Goal: Transaction & Acquisition: Obtain resource

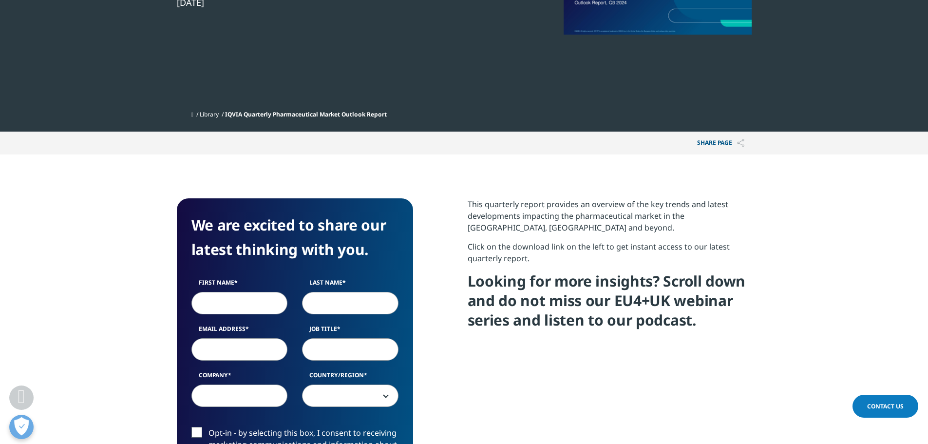
scroll to position [146, 0]
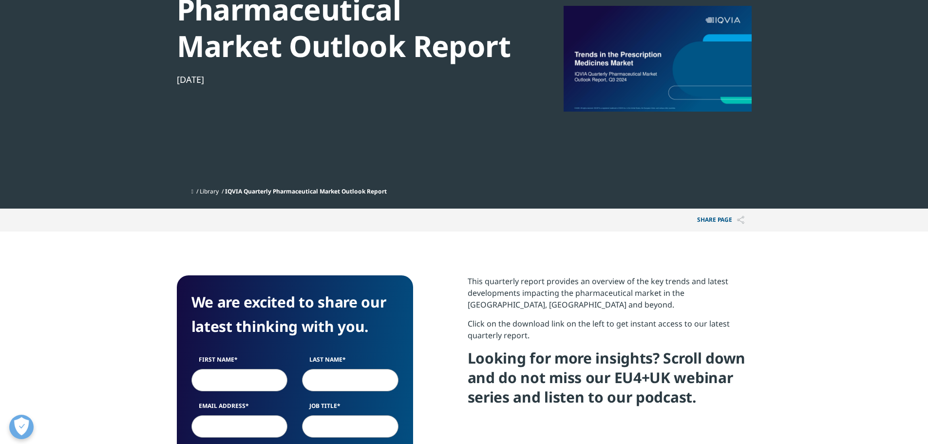
drag, startPoint x: 216, startPoint y: 190, endPoint x: 340, endPoint y: 141, distance: 133.2
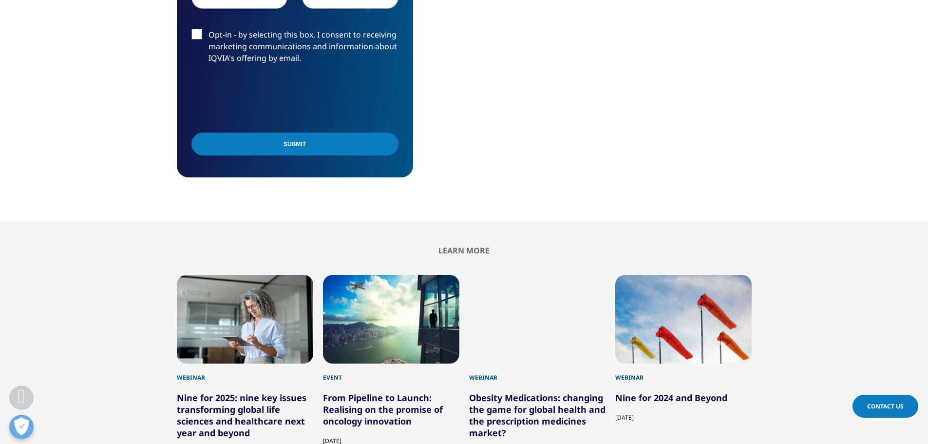
scroll to position [459, 0]
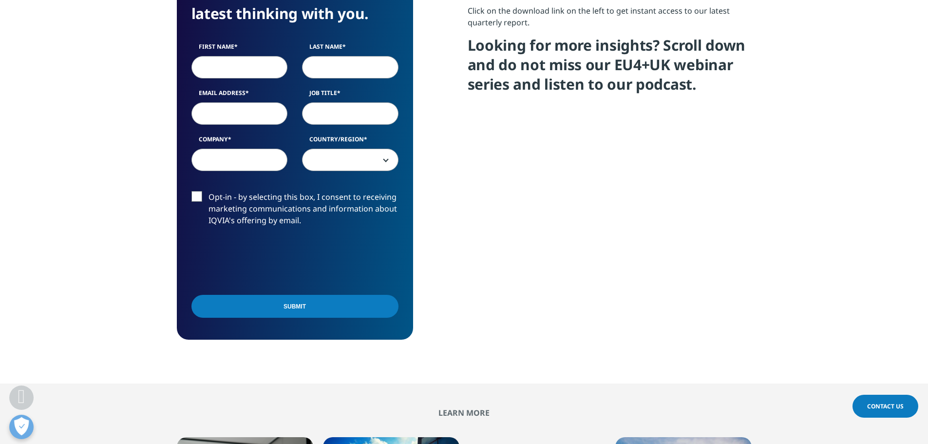
click at [259, 57] on input "First Name" at bounding box center [239, 67] width 96 height 22
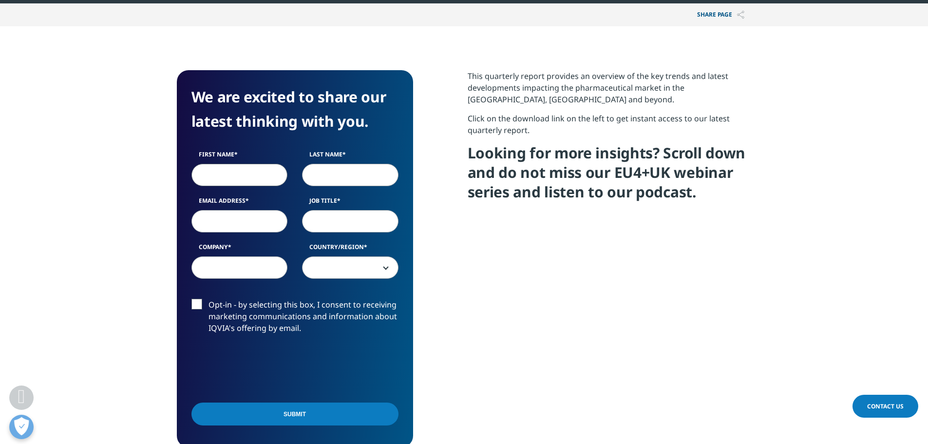
scroll to position [410, 0]
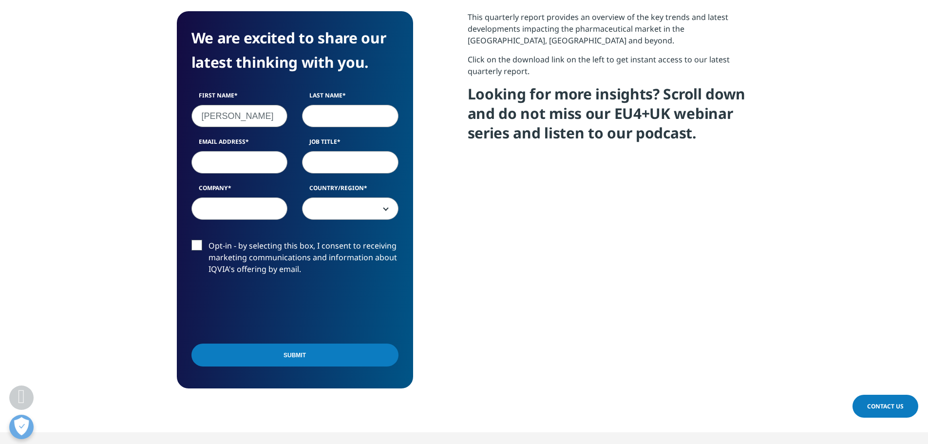
type input "Rob"
type input "Zhong"
type input "robert.zhong@lazardaustralia.com"
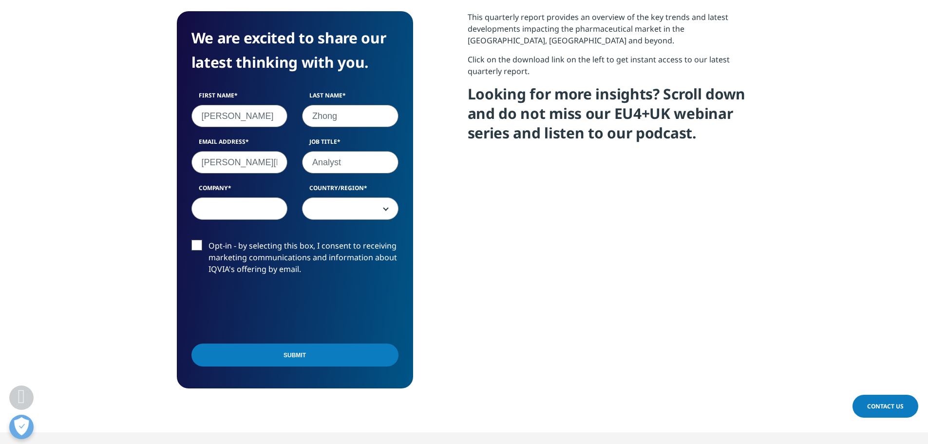
type input "Analyst"
type input "Lazard"
click at [380, 204] on span at bounding box center [350, 209] width 95 height 22
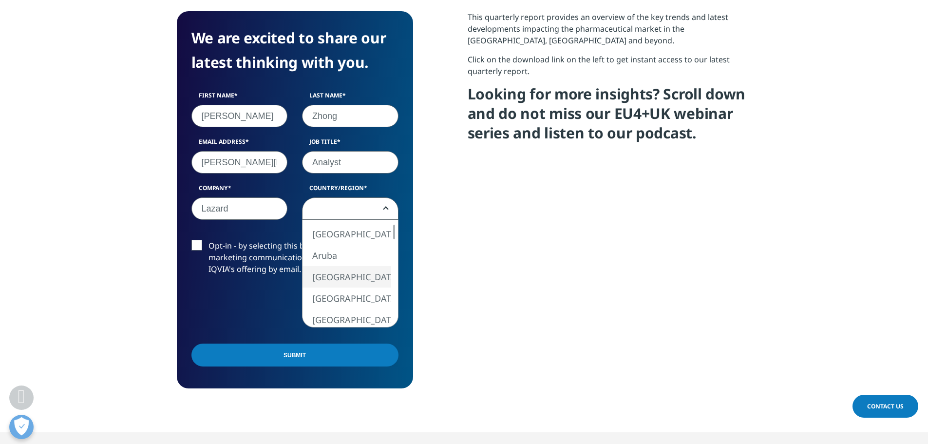
select select "Australia"
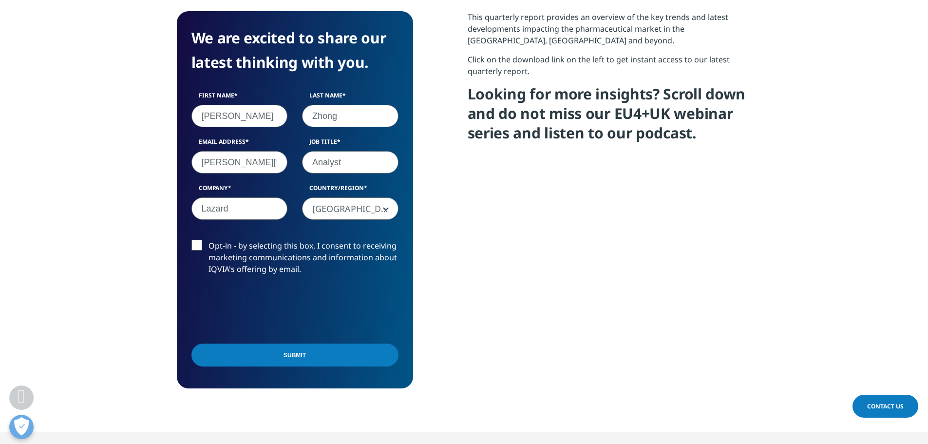
drag, startPoint x: 310, startPoint y: 357, endPoint x: 246, endPoint y: 253, distance: 122.1
click at [310, 356] on input "Submit" at bounding box center [294, 355] width 207 height 23
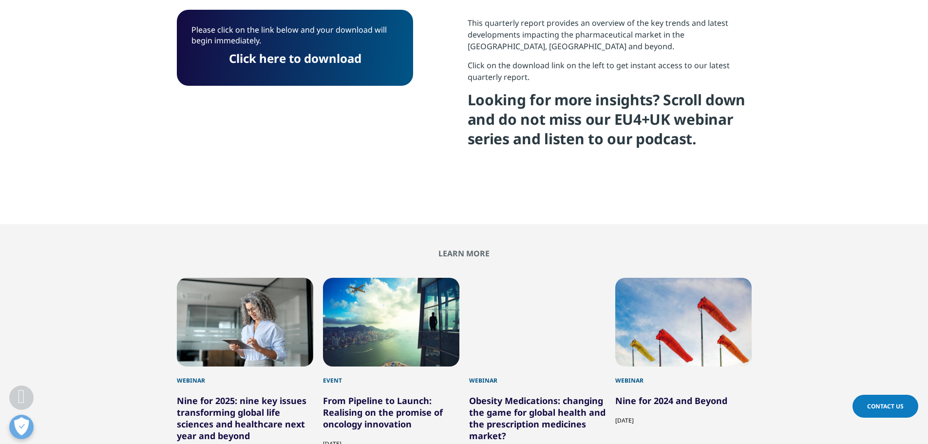
scroll to position [387, 0]
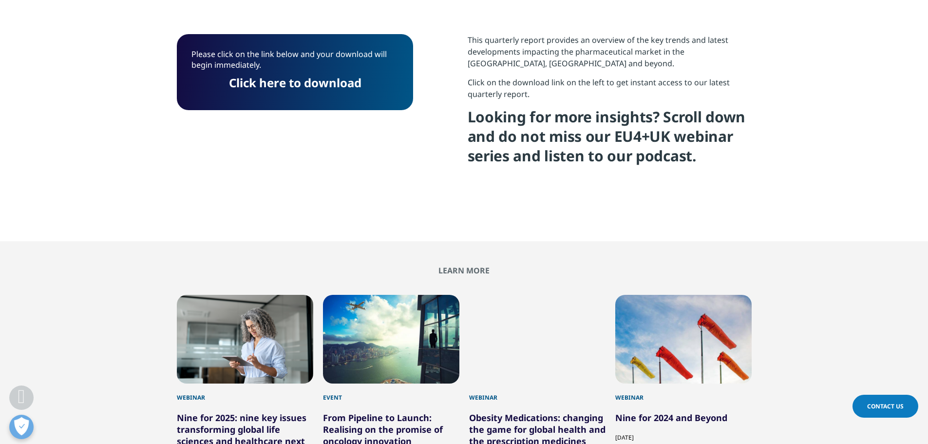
click at [299, 89] on link "Click here to download" at bounding box center [295, 83] width 133 height 16
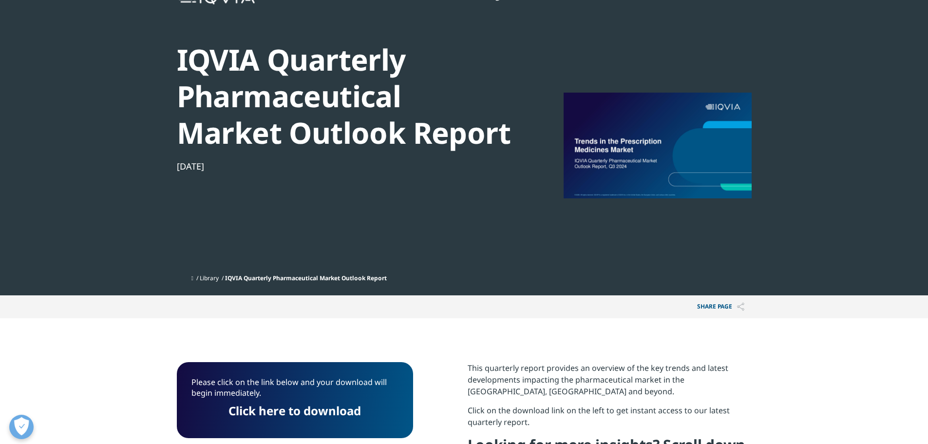
scroll to position [0, 0]
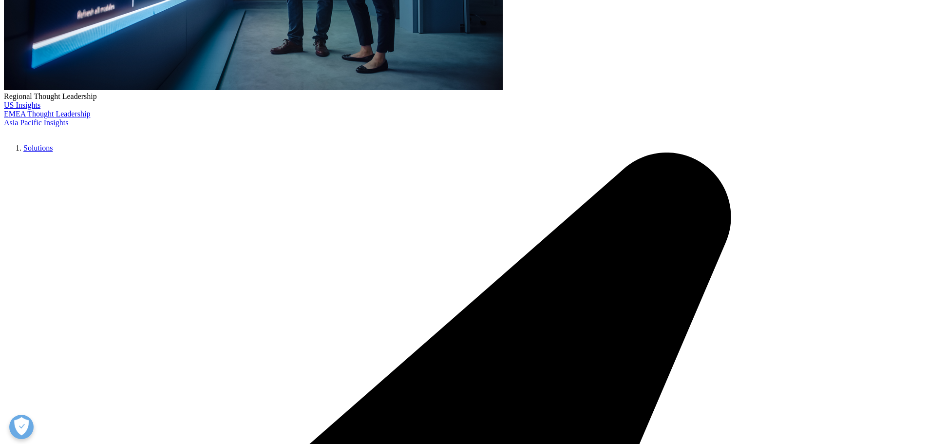
scroll to position [341, 0]
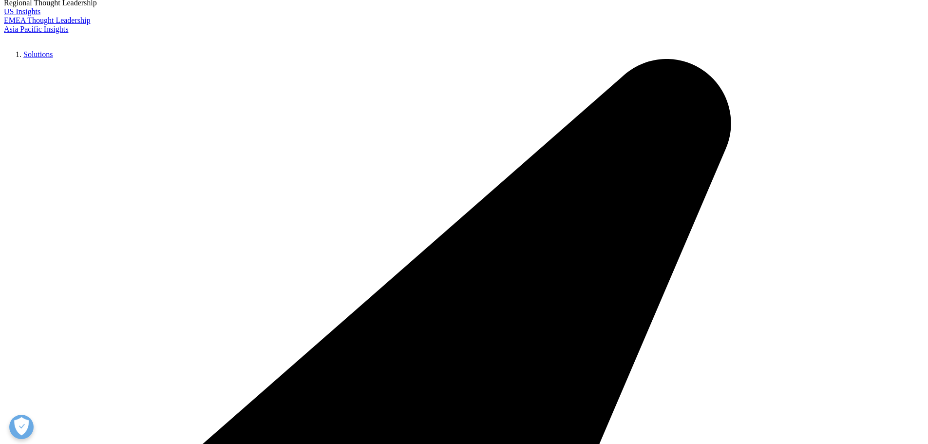
scroll to position [195, 0]
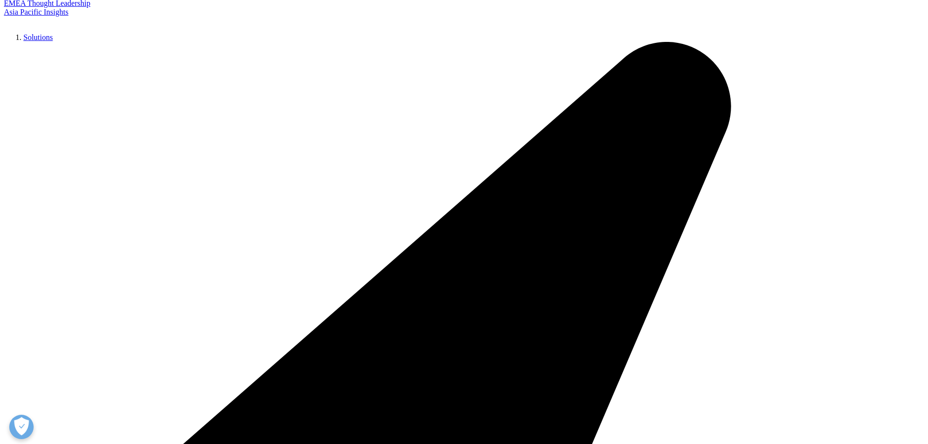
drag, startPoint x: 558, startPoint y: 196, endPoint x: 557, endPoint y: 243, distance: 46.8
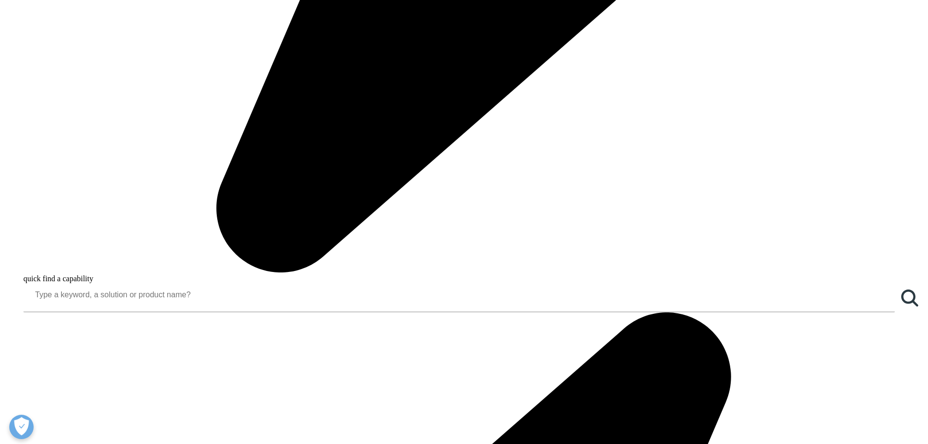
scroll to position [990, 0]
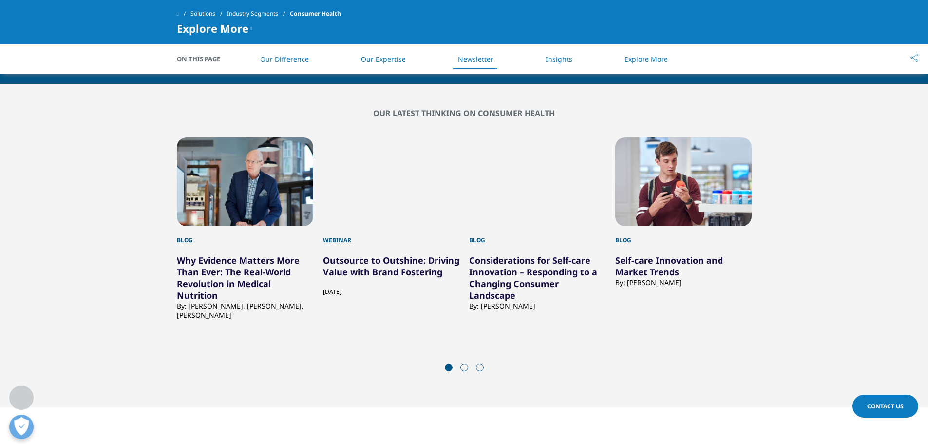
click at [464, 370] on span at bounding box center [464, 367] width 8 height 8
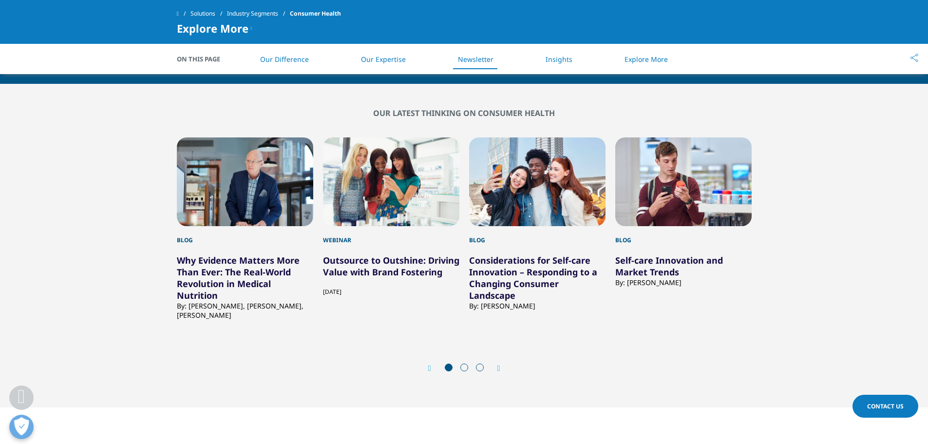
click at [502, 369] on div "Prev Next" at bounding box center [464, 368] width 575 height 29
click at [500, 367] on icon "Next slide" at bounding box center [498, 368] width 3 height 8
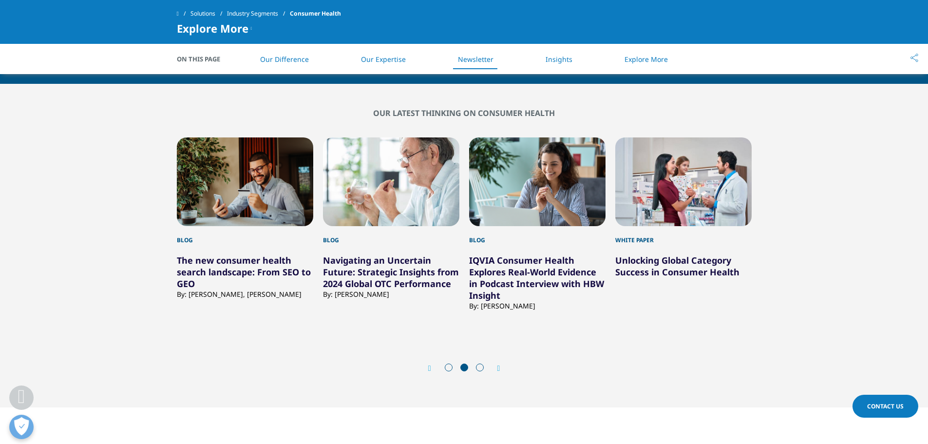
click at [500, 365] on icon "Next slide" at bounding box center [498, 368] width 3 height 8
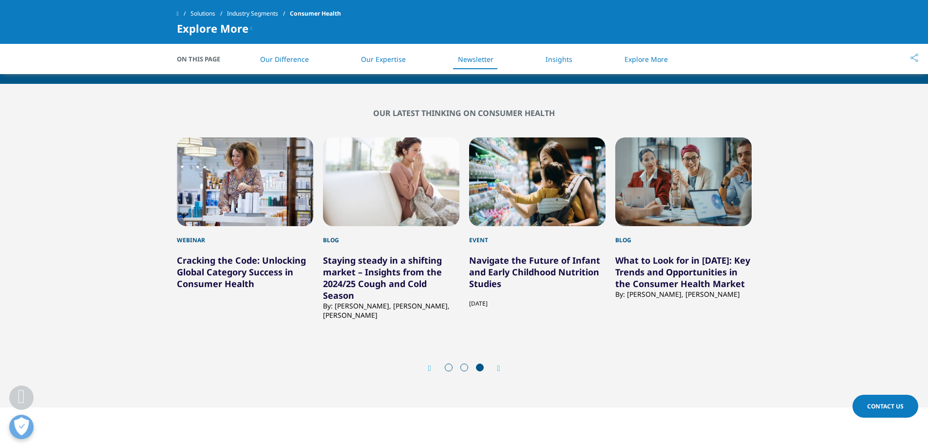
click at [497, 366] on icon "Next slide" at bounding box center [498, 368] width 3 height 8
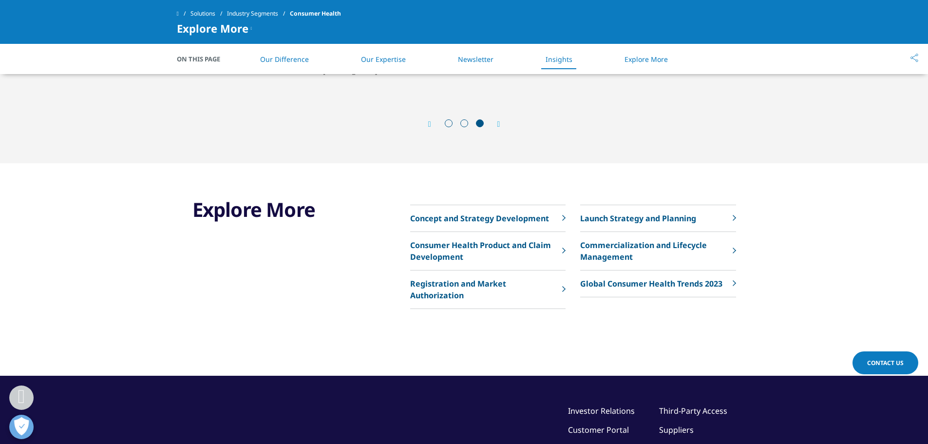
scroll to position [1234, 0]
click at [624, 286] on p "Global Consumer Health Trends 2023" at bounding box center [651, 284] width 142 height 12
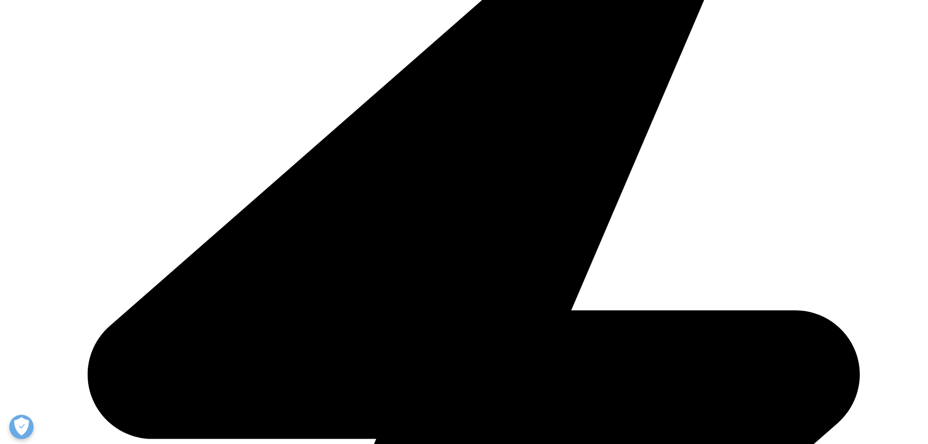
scroll to position [1510, 0]
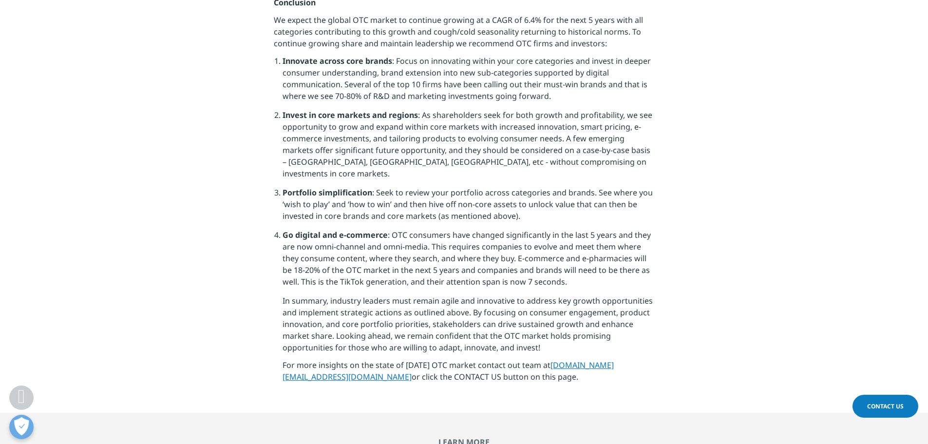
scroll to position [2436, 0]
drag, startPoint x: 623, startPoint y: 150, endPoint x: 586, endPoint y: 0, distance: 154.0
click at [623, 148] on li "Invest in core markets and regions : As shareholders seek for both growth and p…" at bounding box center [469, 146] width 372 height 77
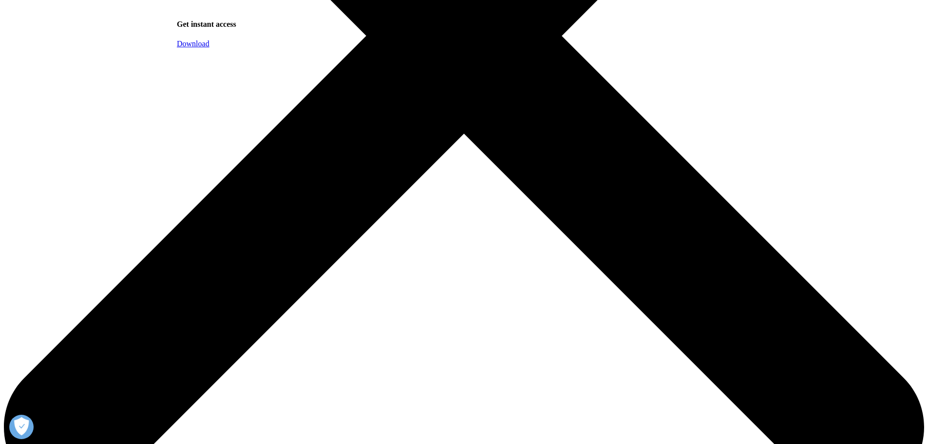
scroll to position [585, 0]
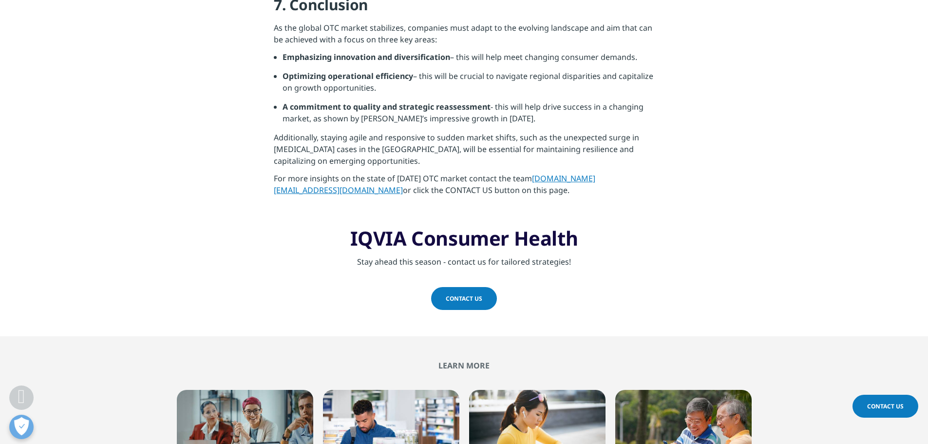
scroll to position [2582, 0]
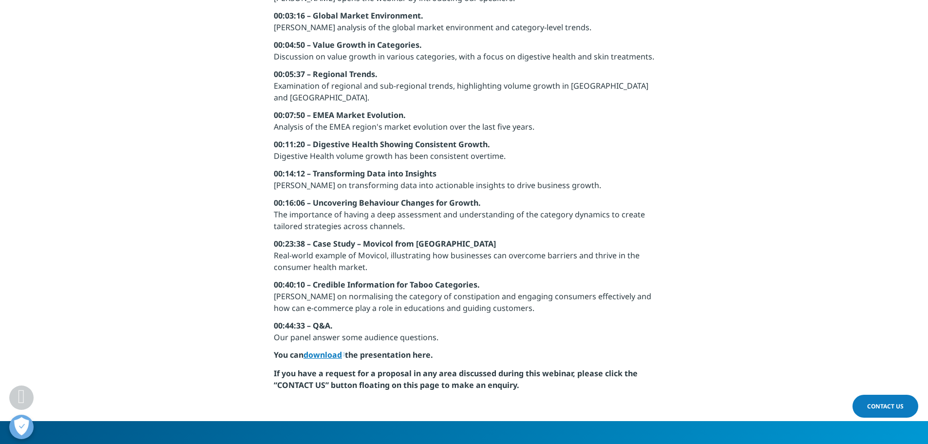
scroll to position [974, 0]
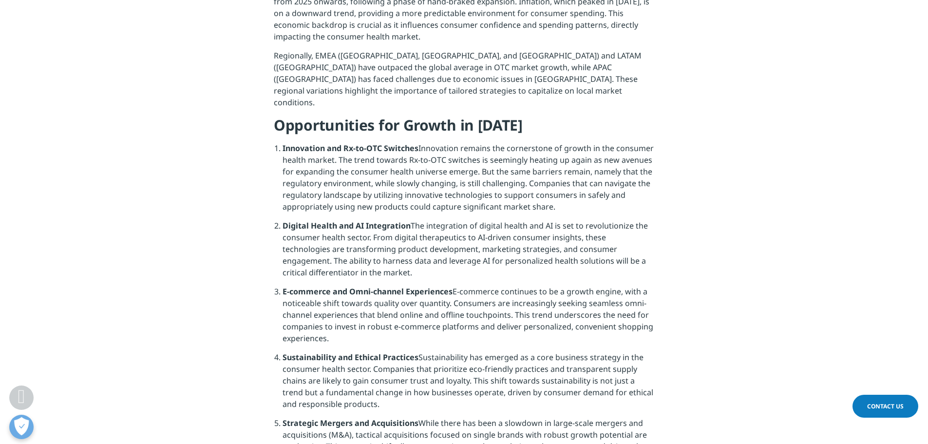
scroll to position [974, 0]
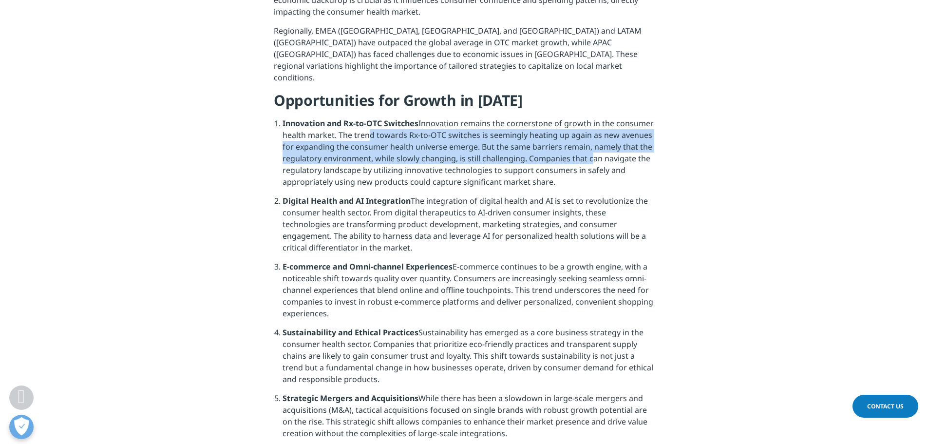
drag, startPoint x: 451, startPoint y: 125, endPoint x: 587, endPoint y: 150, distance: 138.2
click at [587, 150] on li "Innovation and Rx-to-OTC Switches Innovation remains the cornerstone of growth …" at bounding box center [469, 155] width 372 height 77
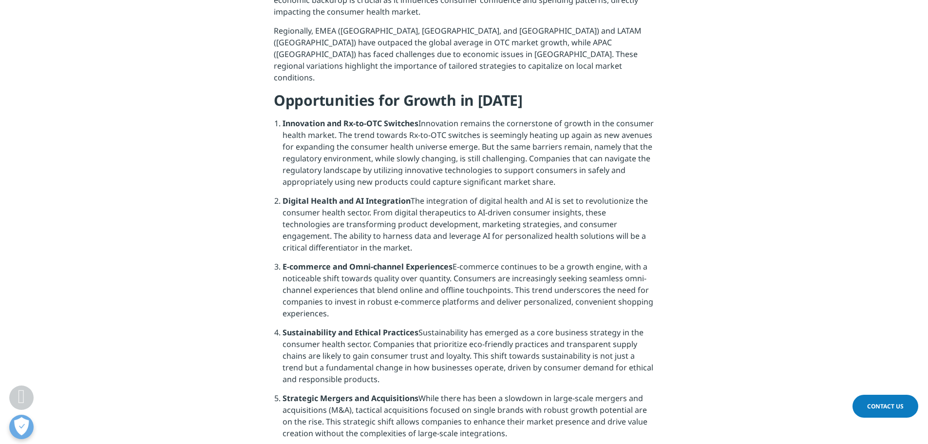
click at [473, 182] on li "Innovation and Rx-to-OTC Switches Innovation remains the cornerstone of growth …" at bounding box center [469, 155] width 372 height 77
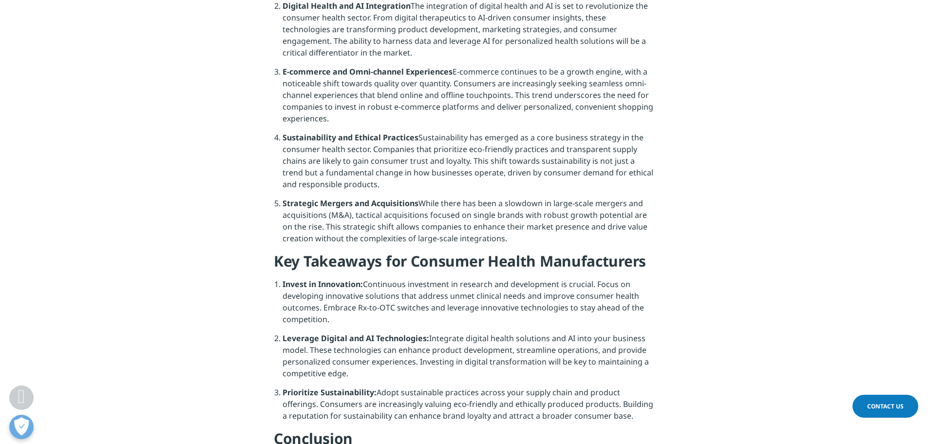
scroll to position [828, 0]
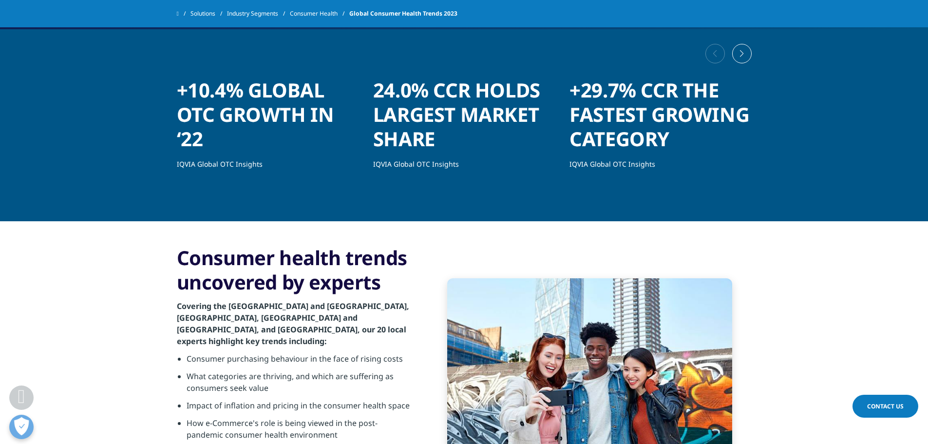
scroll to position [439, 0]
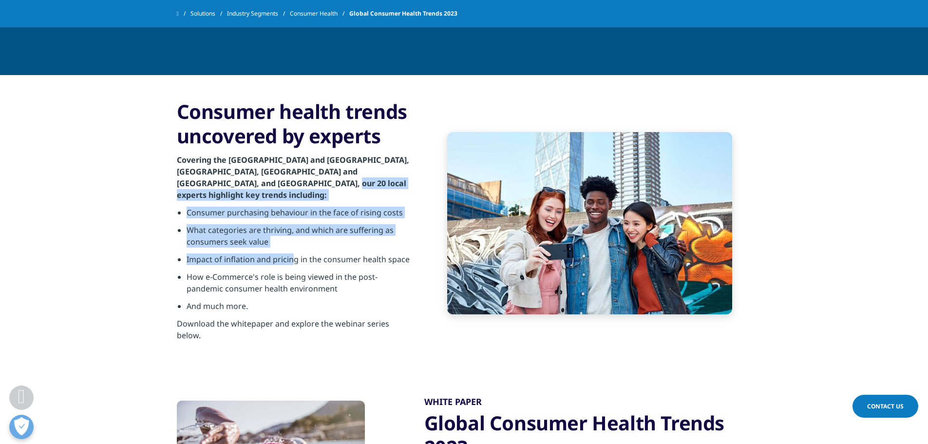
drag, startPoint x: 236, startPoint y: 192, endPoint x: 291, endPoint y: 249, distance: 79.9
click at [291, 249] on div "Covering the [GEOGRAPHIC_DATA] and [GEOGRAPHIC_DATA], [GEOGRAPHIC_DATA], [GEOGR…" at bounding box center [295, 247] width 236 height 199
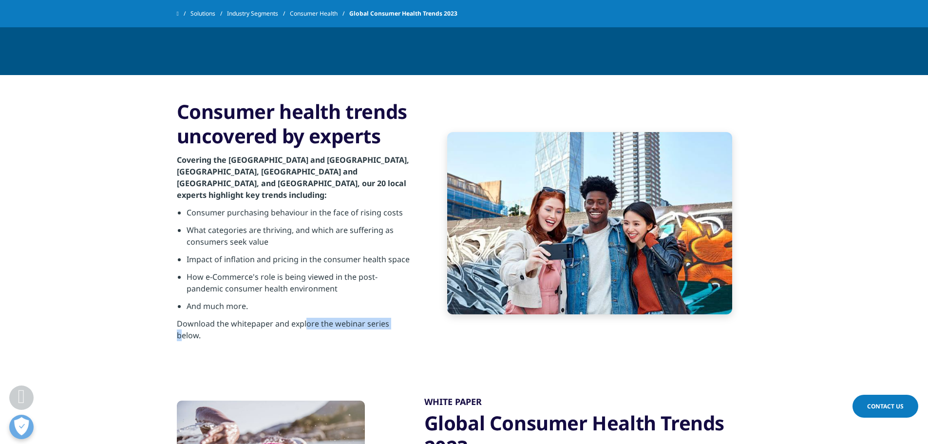
drag, startPoint x: 393, startPoint y: 312, endPoint x: 259, endPoint y: 306, distance: 134.1
click at [251, 318] on p "Download the whitepaper and explore the webinar series below." at bounding box center [295, 332] width 236 height 29
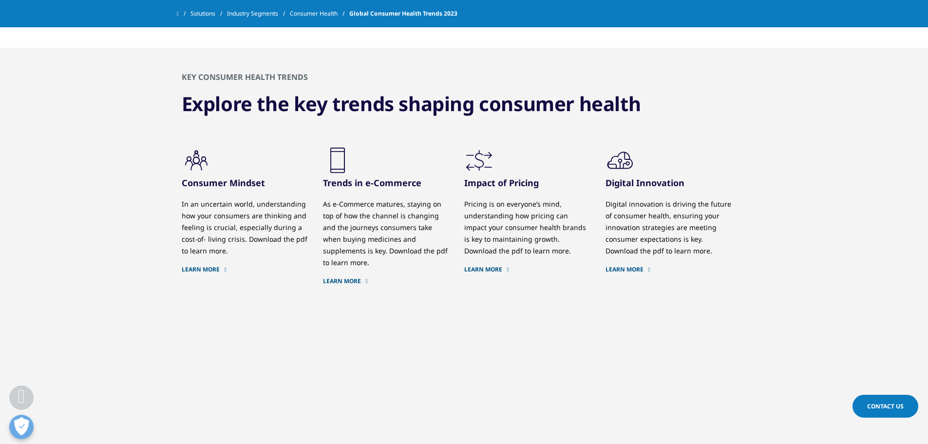
scroll to position [877, 0]
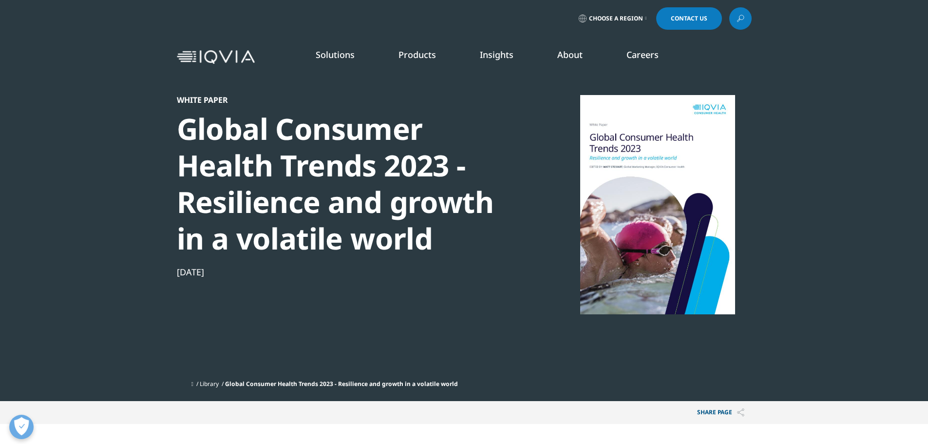
scroll to position [244, 0]
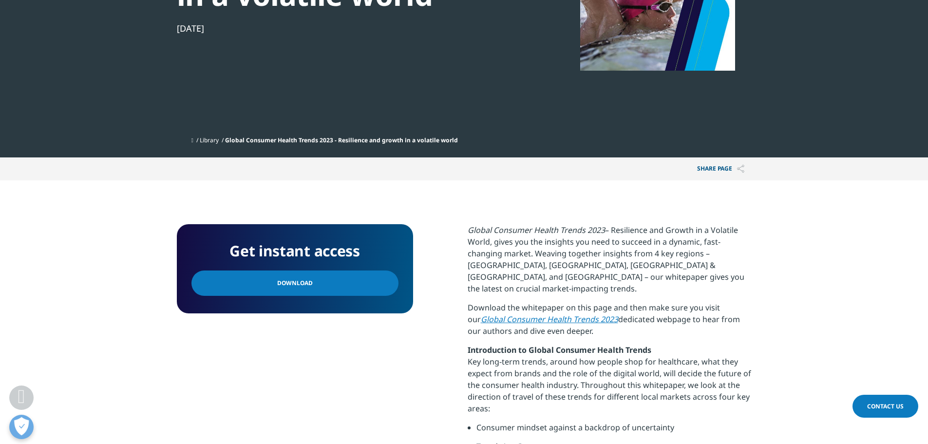
click at [335, 286] on link "Download" at bounding box center [294, 282] width 207 height 25
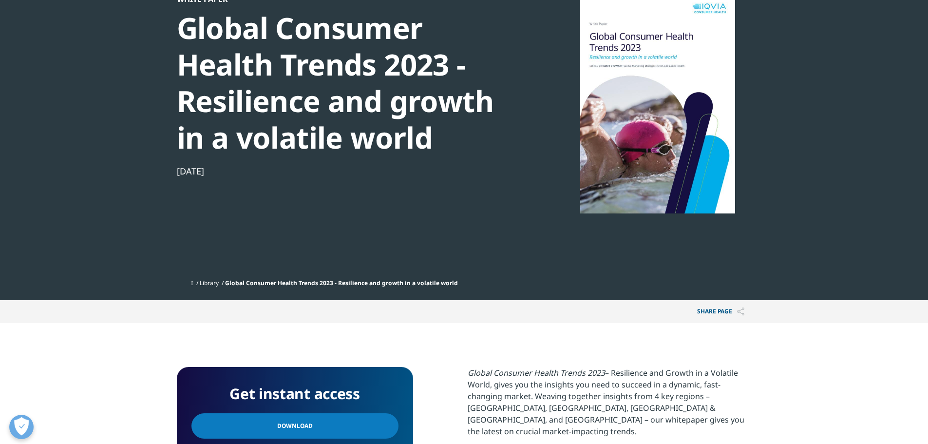
scroll to position [0, 0]
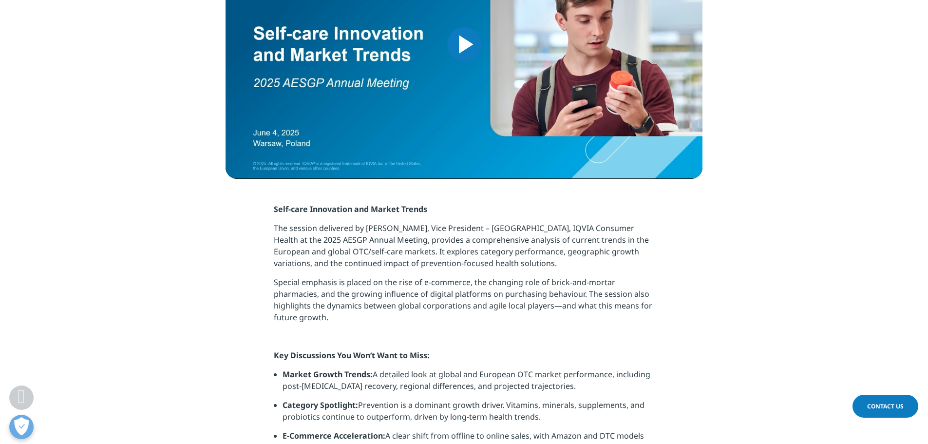
scroll to position [487, 0]
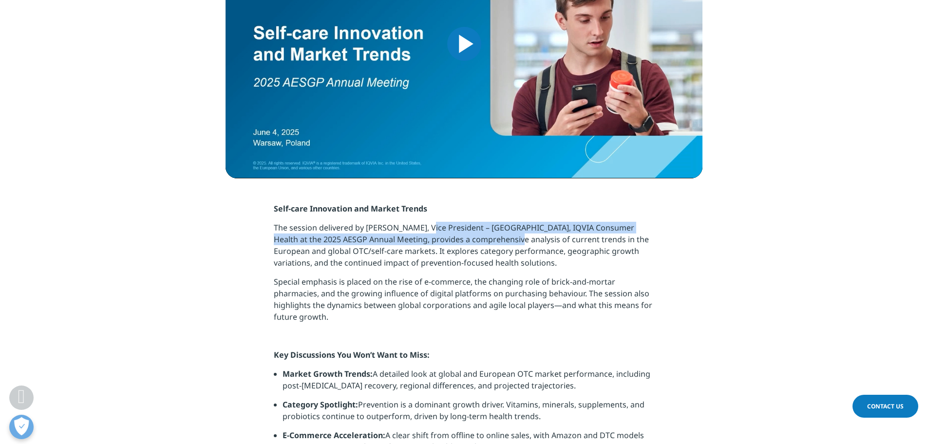
drag, startPoint x: 448, startPoint y: 229, endPoint x: 494, endPoint y: 240, distance: 46.7
click at [494, 240] on p "The session delivered by [PERSON_NAME], Vice President – [GEOGRAPHIC_DATA], IQV…" at bounding box center [464, 249] width 381 height 54
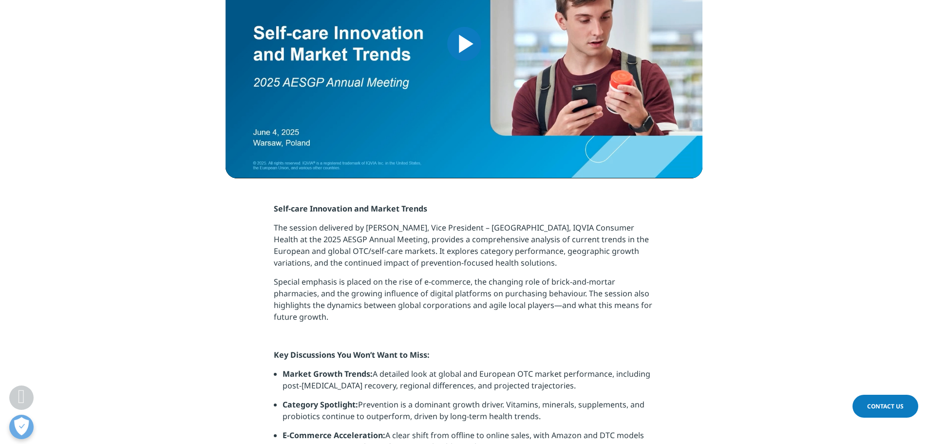
click at [578, 245] on p "The session delivered by [PERSON_NAME], Vice President – [GEOGRAPHIC_DATA], IQV…" at bounding box center [464, 249] width 381 height 54
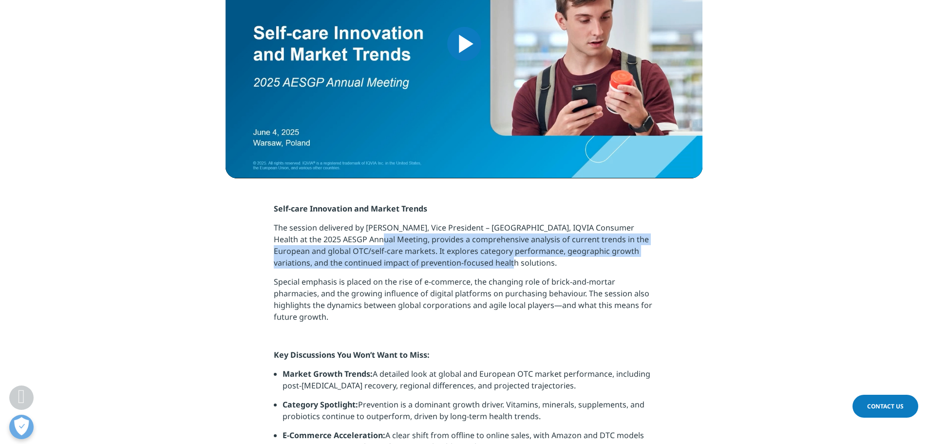
drag, startPoint x: 360, startPoint y: 239, endPoint x: 489, endPoint y: 265, distance: 131.6
click at [489, 265] on p "The session delivered by [PERSON_NAME], Vice President – [GEOGRAPHIC_DATA], IQV…" at bounding box center [464, 249] width 381 height 54
copy p "provides a comprehensive analysis of current trends in the European and global …"
